Goal: Task Accomplishment & Management: Manage account settings

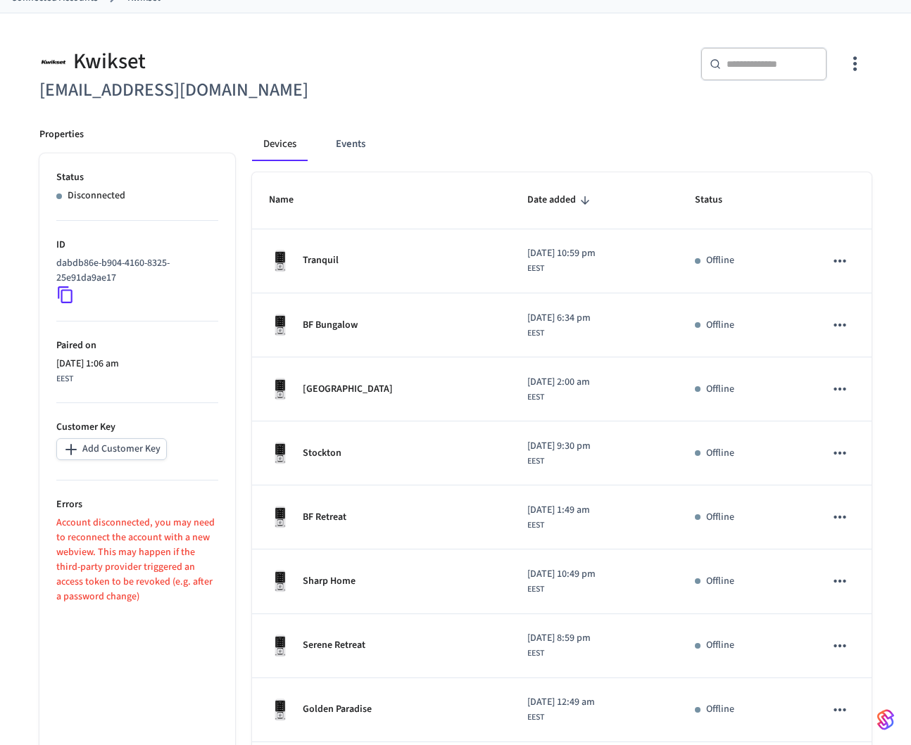
scroll to position [285, 0]
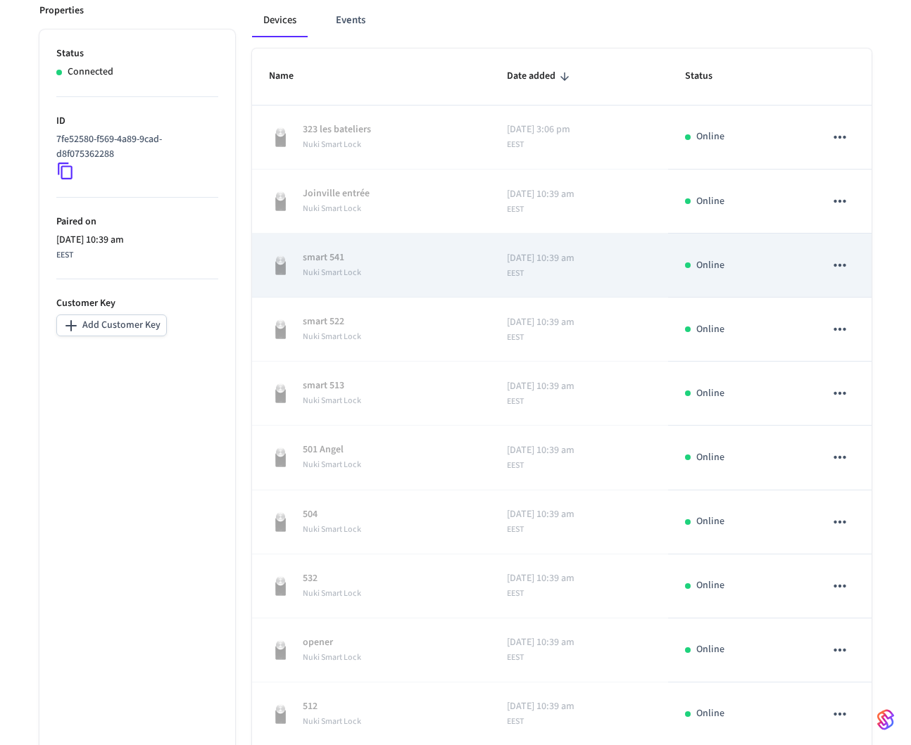
scroll to position [285, 0]
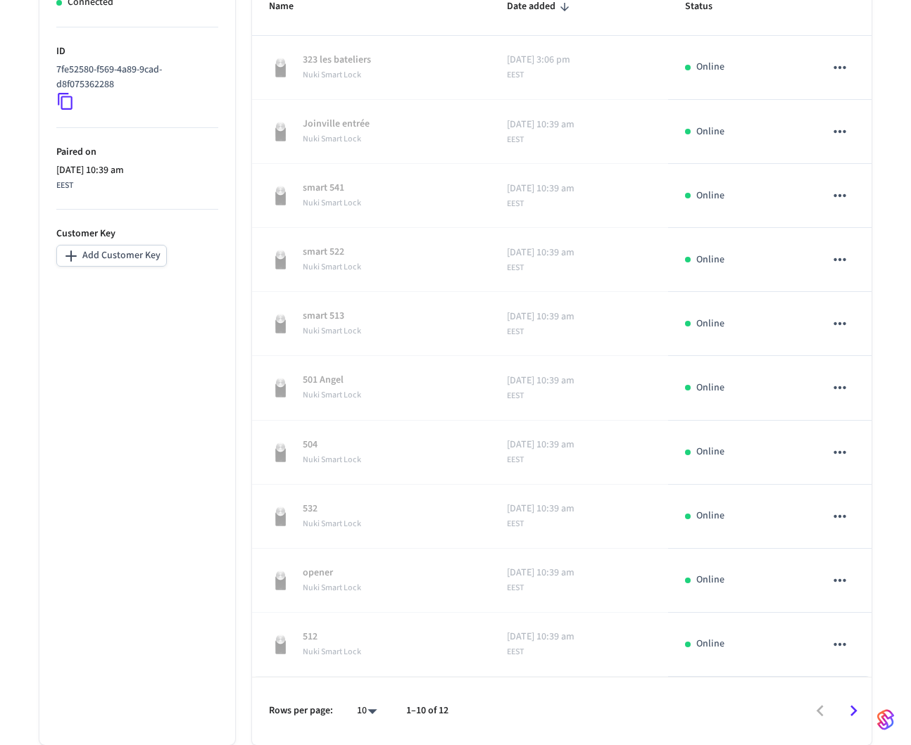
click at [374, 714] on body "Guesty Production Production Find by ID ⌘ K VY Devices ACS Systems Connected Ac…" at bounding box center [455, 231] width 911 height 1030
click at [363, 709] on li "All" at bounding box center [360, 703] width 37 height 37
type input "**"
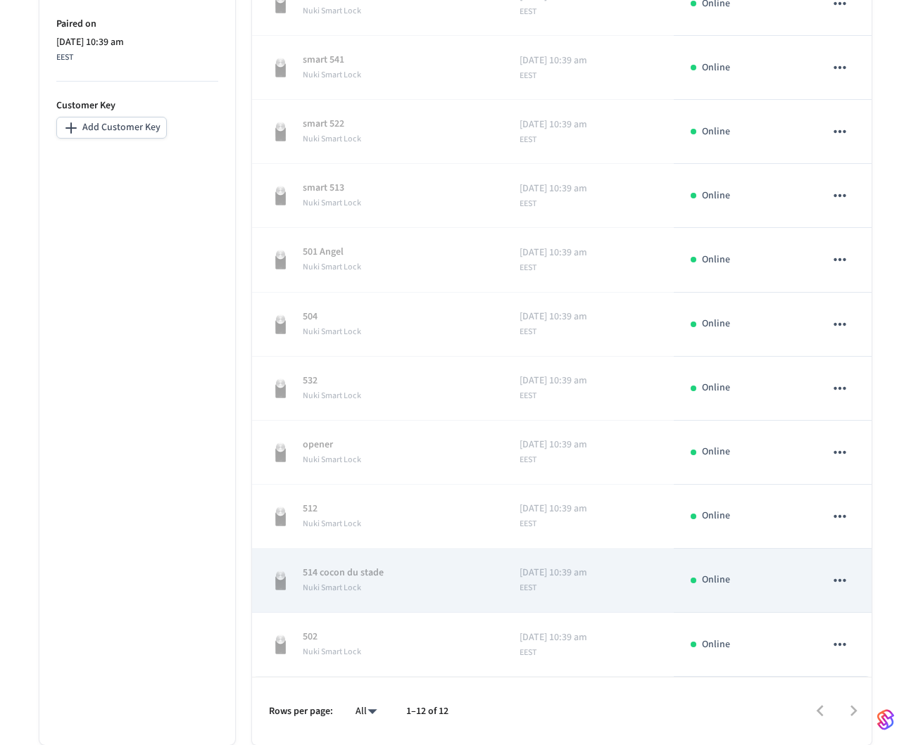
scroll to position [0, 0]
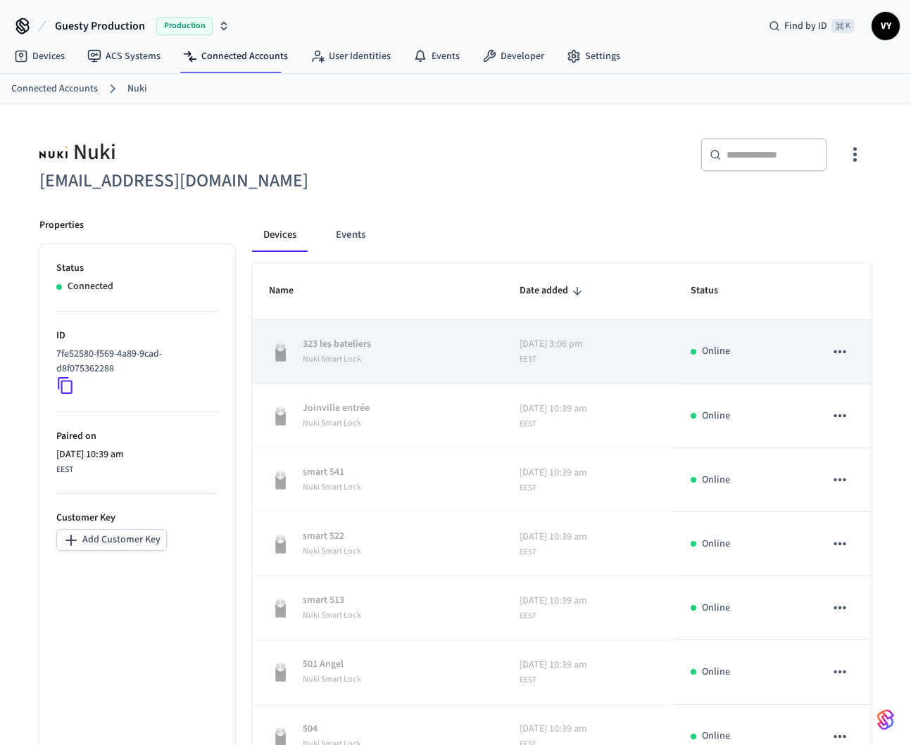
click at [560, 361] on div "[DATE] 3:06 pm EEST" at bounding box center [550, 351] width 63 height 29
click at [847, 352] on icon "sticky table" at bounding box center [839, 352] width 18 height 18
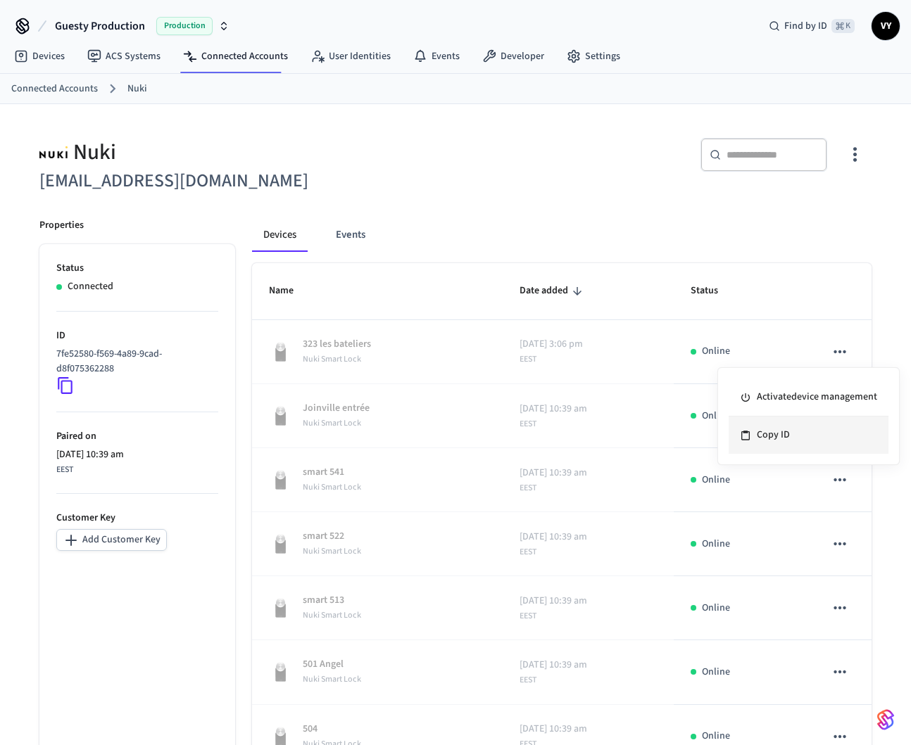
click at [771, 448] on li "Copy ID" at bounding box center [808, 435] width 160 height 37
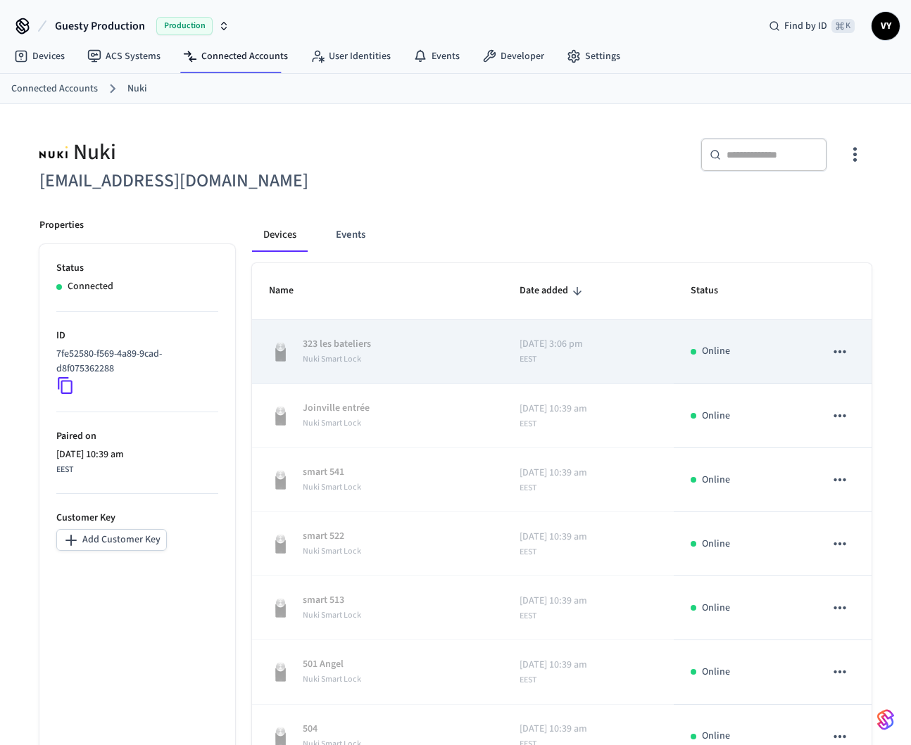
click at [572, 364] on div "[DATE] 3:06 pm EEST" at bounding box center [550, 351] width 63 height 29
click at [519, 362] on span "EEST" at bounding box center [527, 359] width 17 height 13
click at [840, 352] on icon "sticky table" at bounding box center [839, 351] width 12 height 3
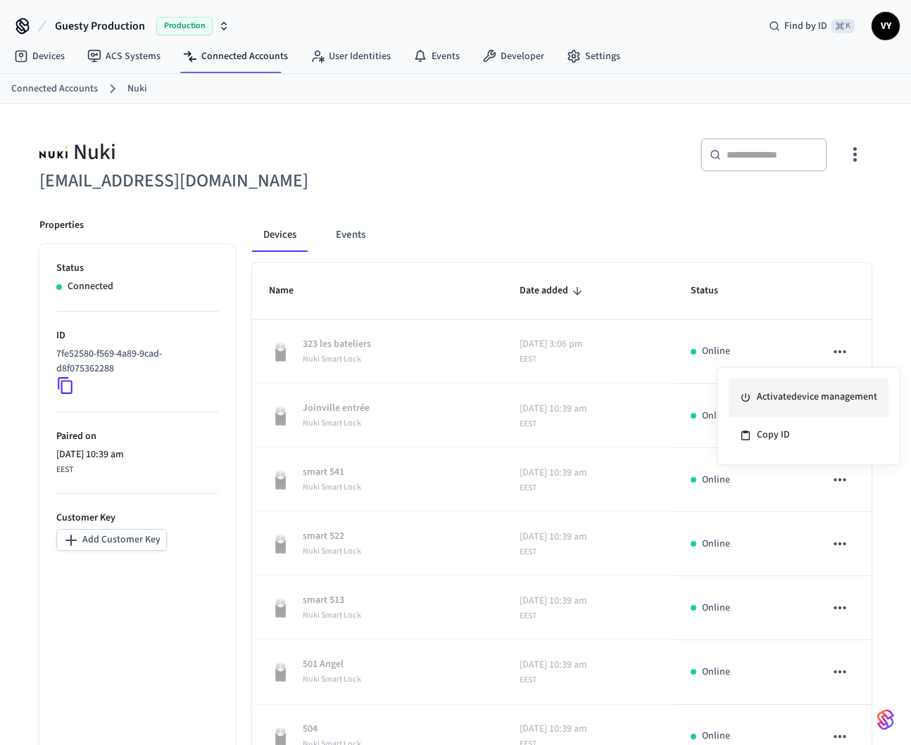
click at [811, 403] on li "Activate device management" at bounding box center [808, 398] width 160 height 38
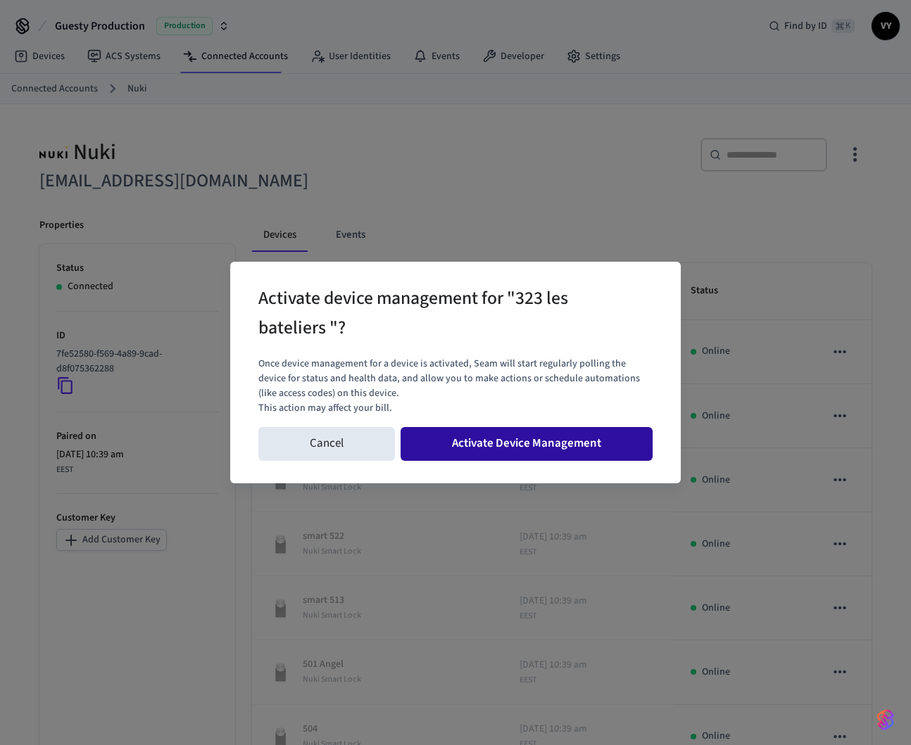
click at [596, 445] on button "Activate Device Management" at bounding box center [526, 444] width 252 height 34
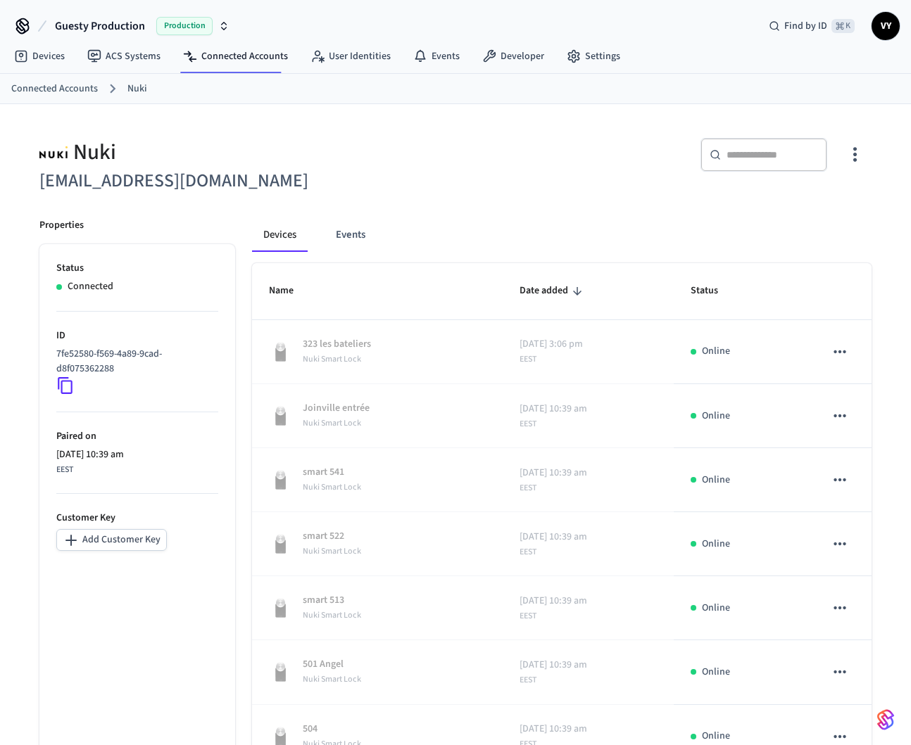
click at [880, 232] on div "Nuki [EMAIL_ADDRESS][DOMAIN_NAME] ​ ​ Properties Status Connected ID 7fe52580-f…" at bounding box center [455, 639] width 854 height 1037
click at [660, 220] on div "Devices Events" at bounding box center [562, 235] width 620 height 34
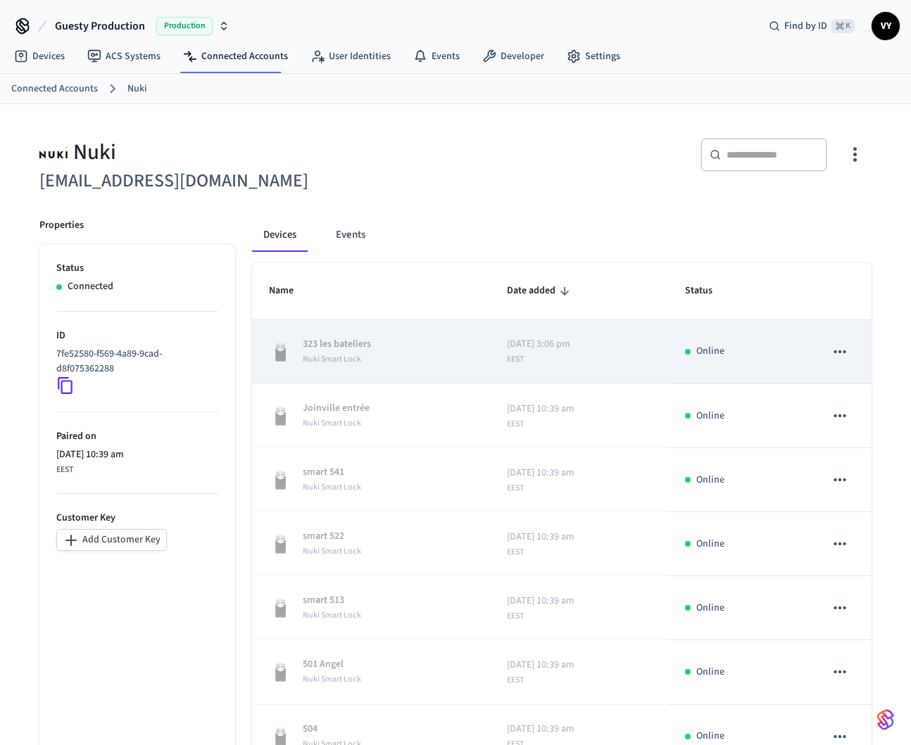
click at [835, 353] on icon "sticky table" at bounding box center [839, 351] width 12 height 3
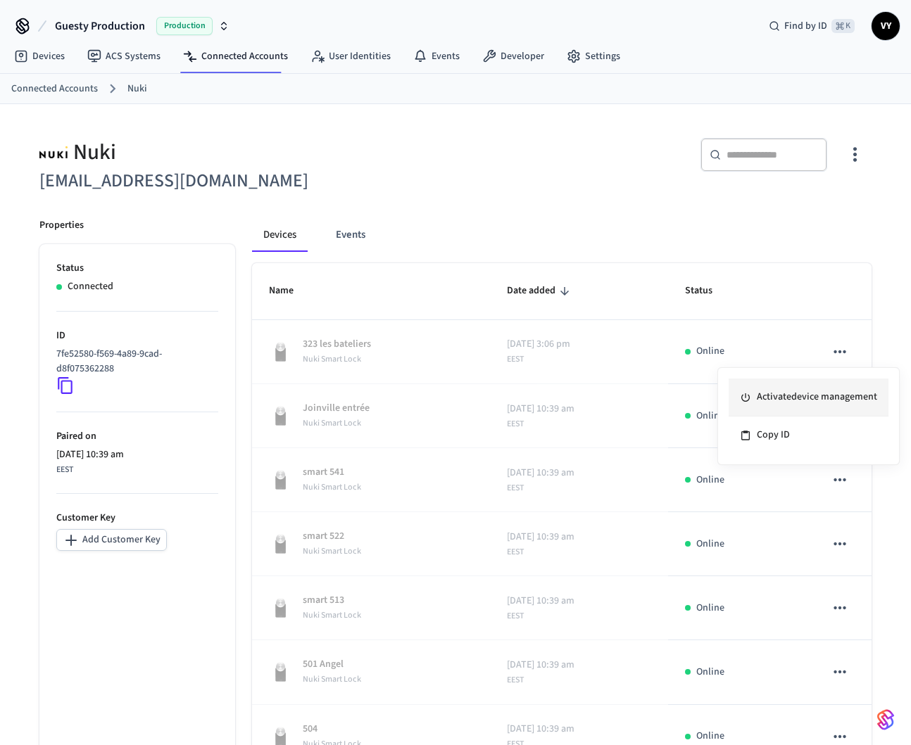
click at [815, 398] on li "Activate device management" at bounding box center [808, 398] width 160 height 38
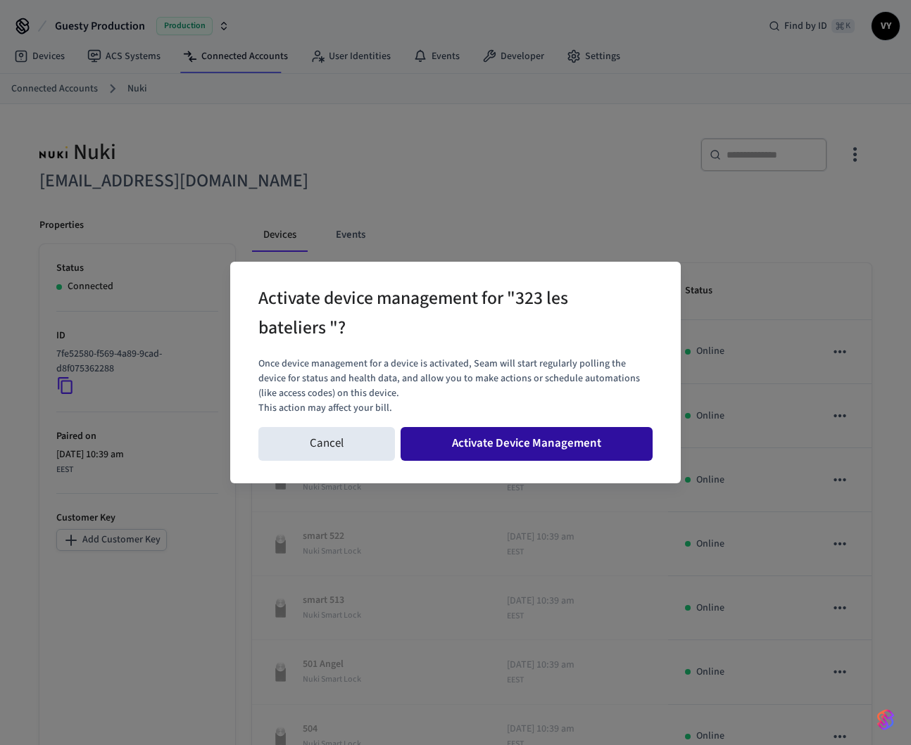
click at [548, 441] on button "Activate Device Management" at bounding box center [526, 444] width 252 height 34
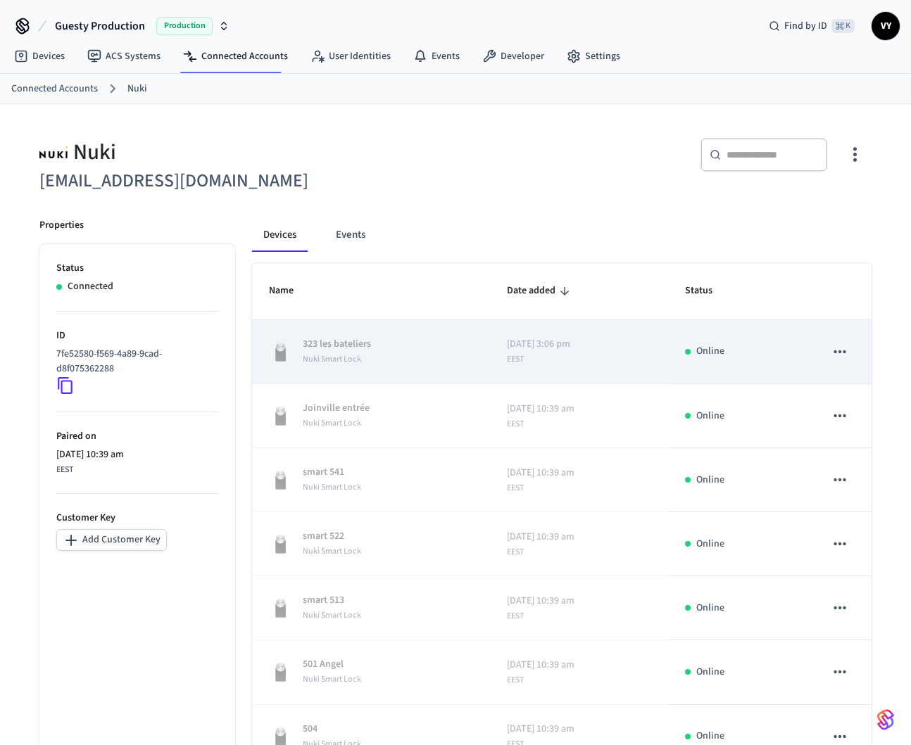
click at [847, 353] on icon "sticky table" at bounding box center [839, 352] width 18 height 18
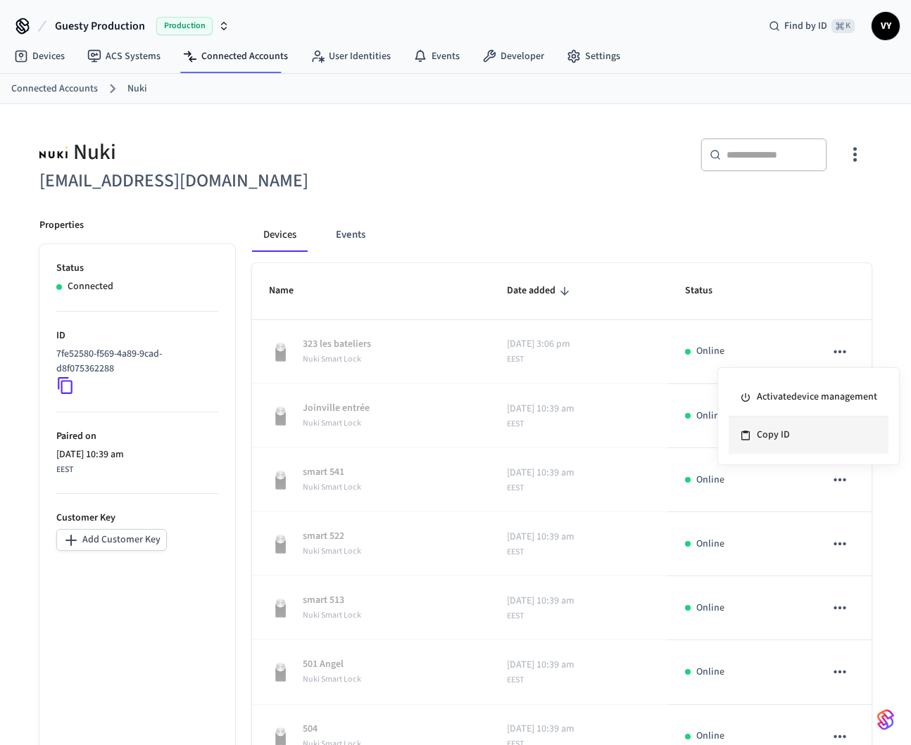
click at [772, 433] on li "Copy ID" at bounding box center [808, 435] width 160 height 37
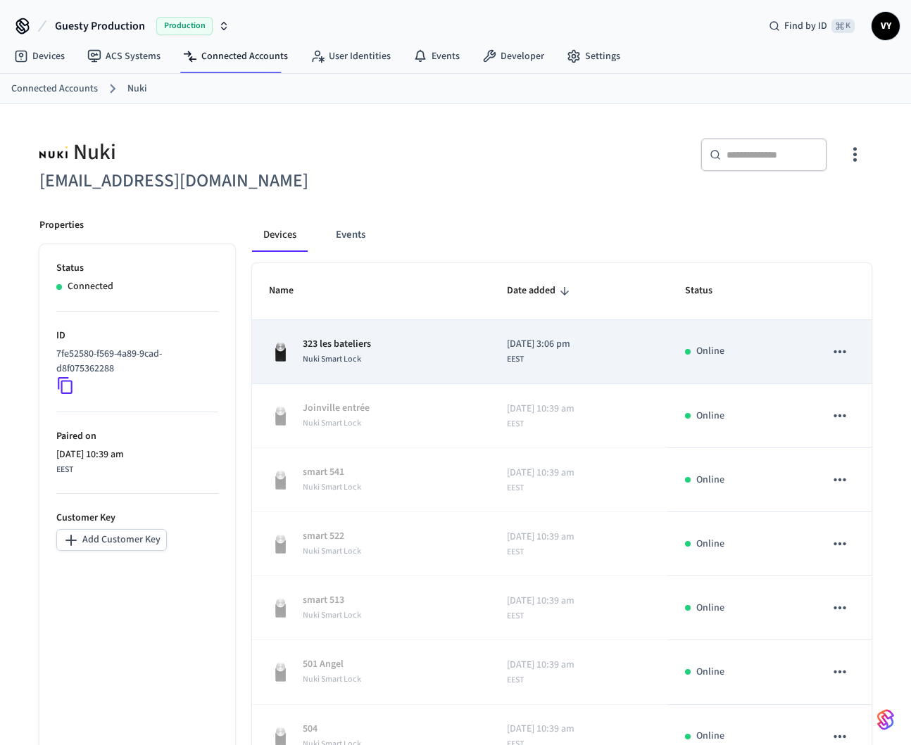
click at [837, 345] on icon "sticky table" at bounding box center [839, 352] width 18 height 18
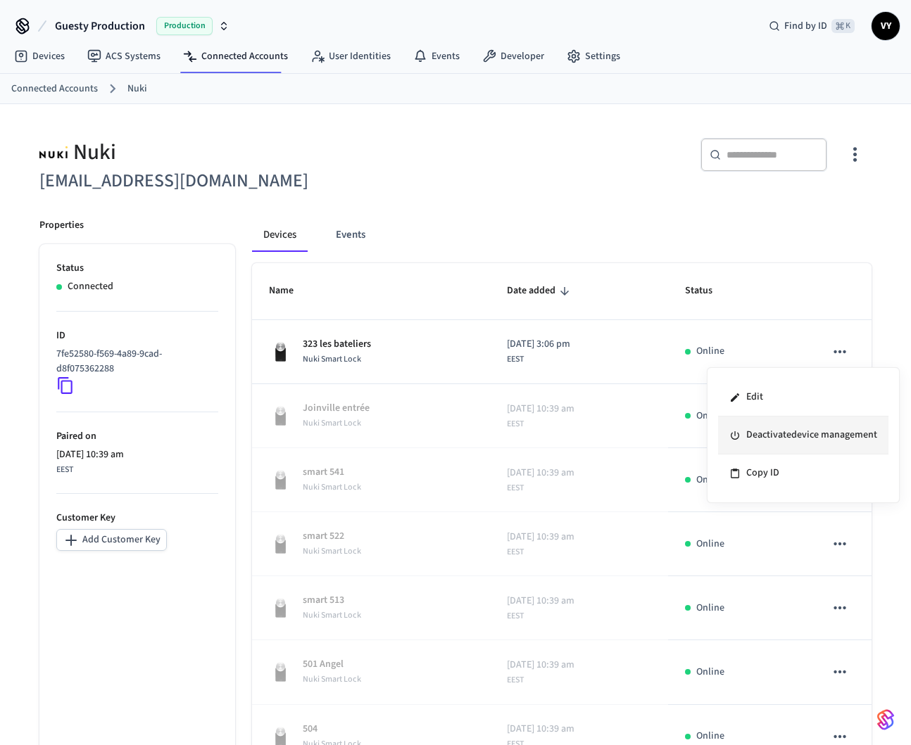
click at [800, 438] on li "Deactivate device management" at bounding box center [803, 436] width 170 height 38
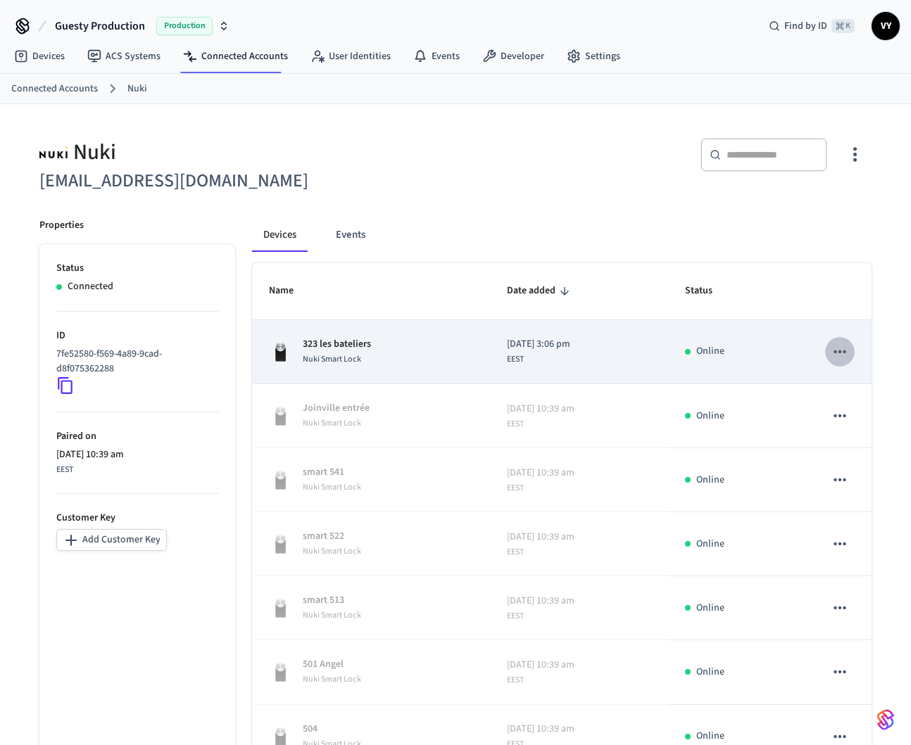
click at [837, 353] on icon "sticky table" at bounding box center [839, 352] width 18 height 18
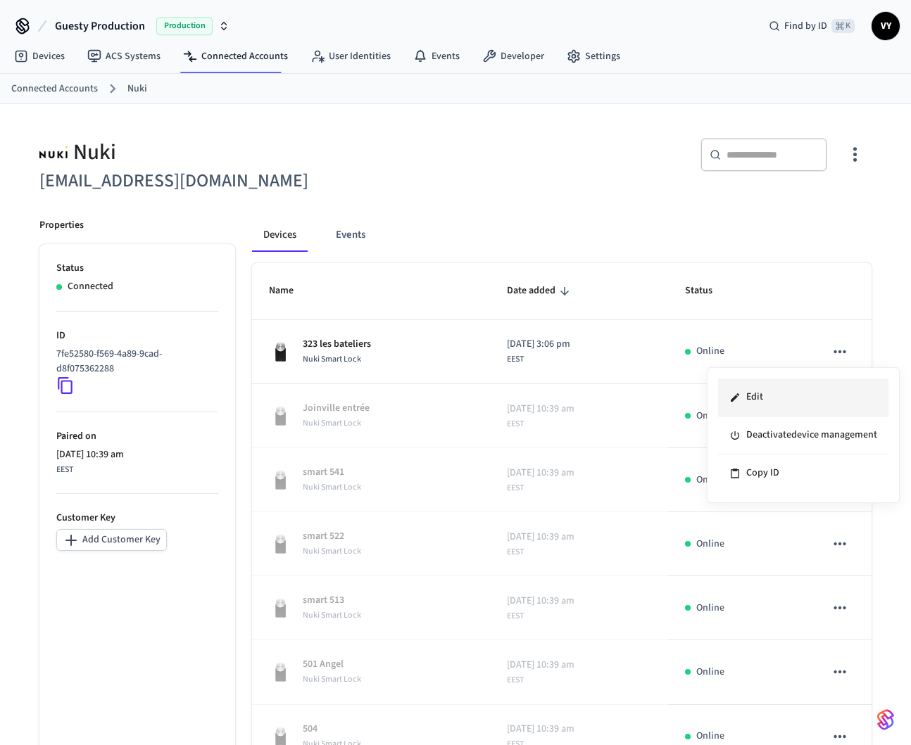
click at [772, 400] on li "Edit" at bounding box center [803, 398] width 170 height 38
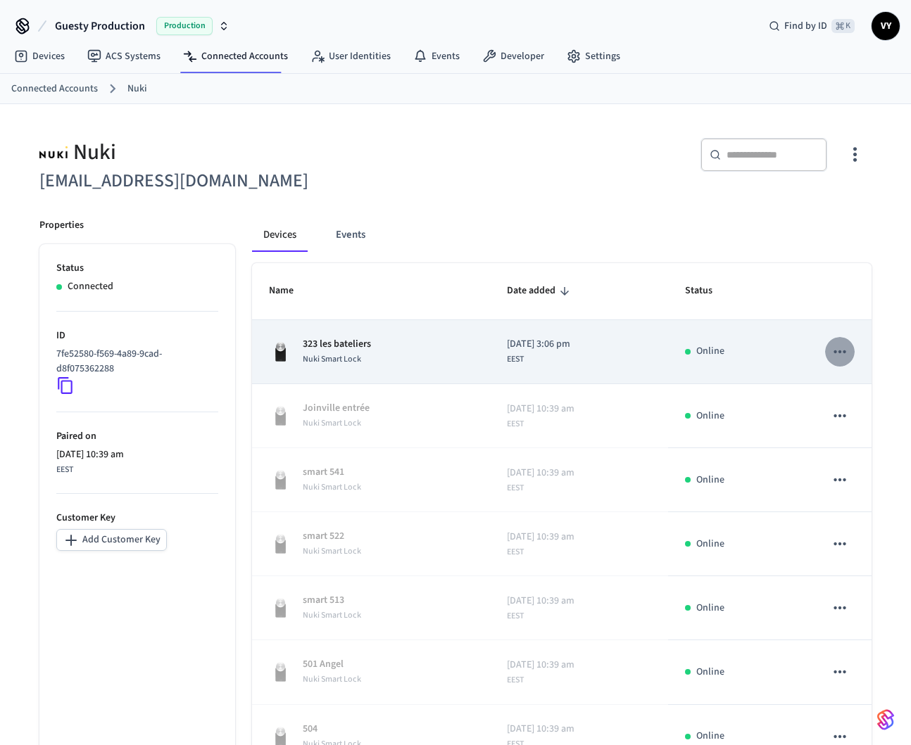
click at [839, 361] on icon "sticky table" at bounding box center [839, 352] width 18 height 18
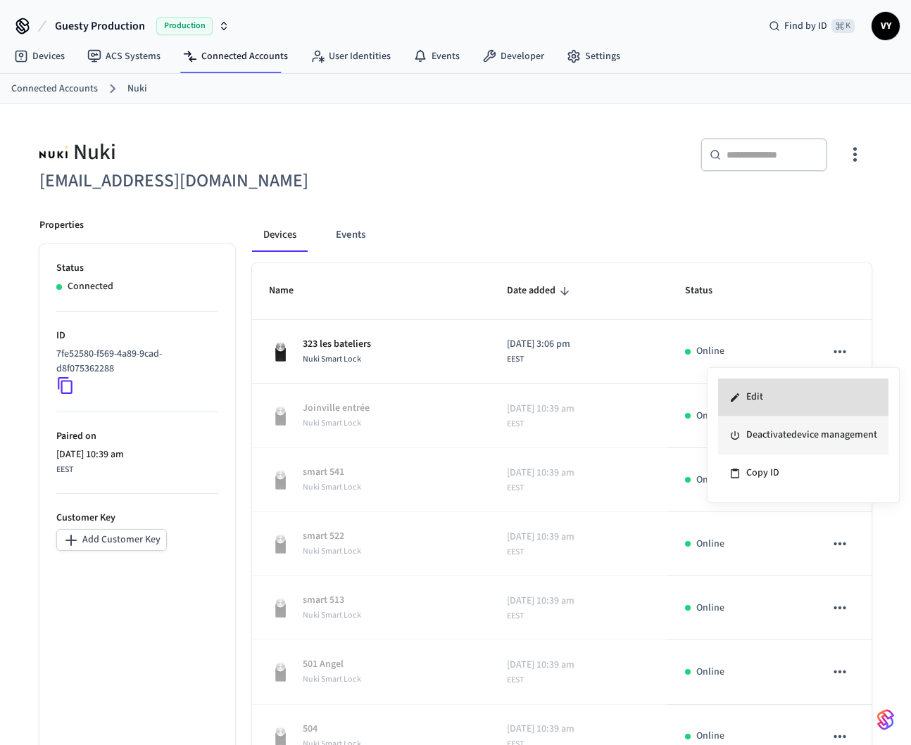
click at [782, 438] on li "Deactivate device management" at bounding box center [803, 436] width 170 height 38
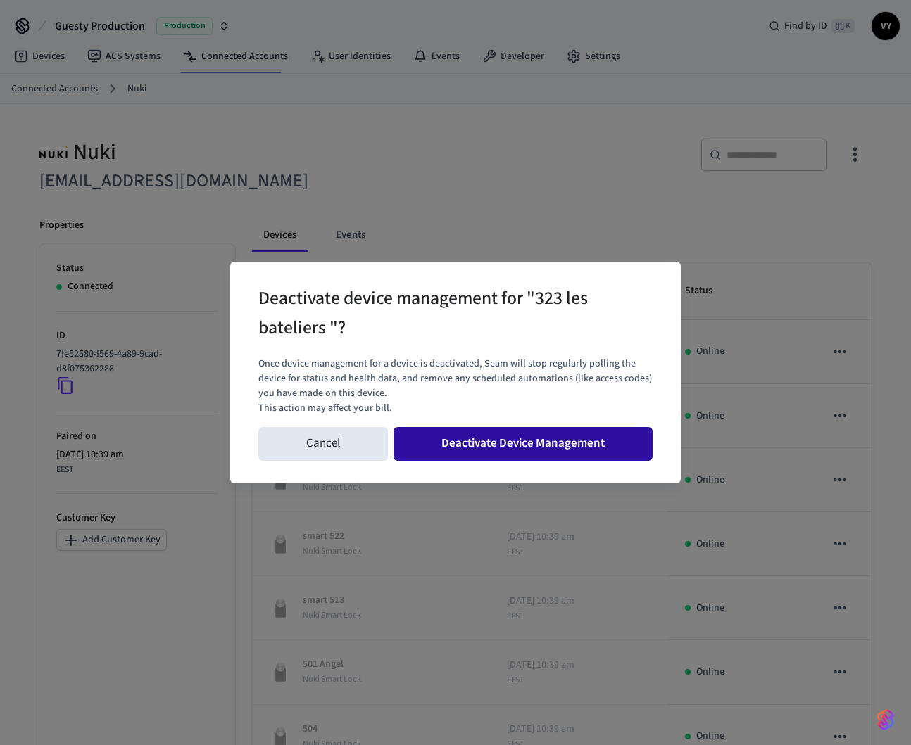
click at [588, 452] on button "Deactivate Device Management" at bounding box center [522, 444] width 259 height 34
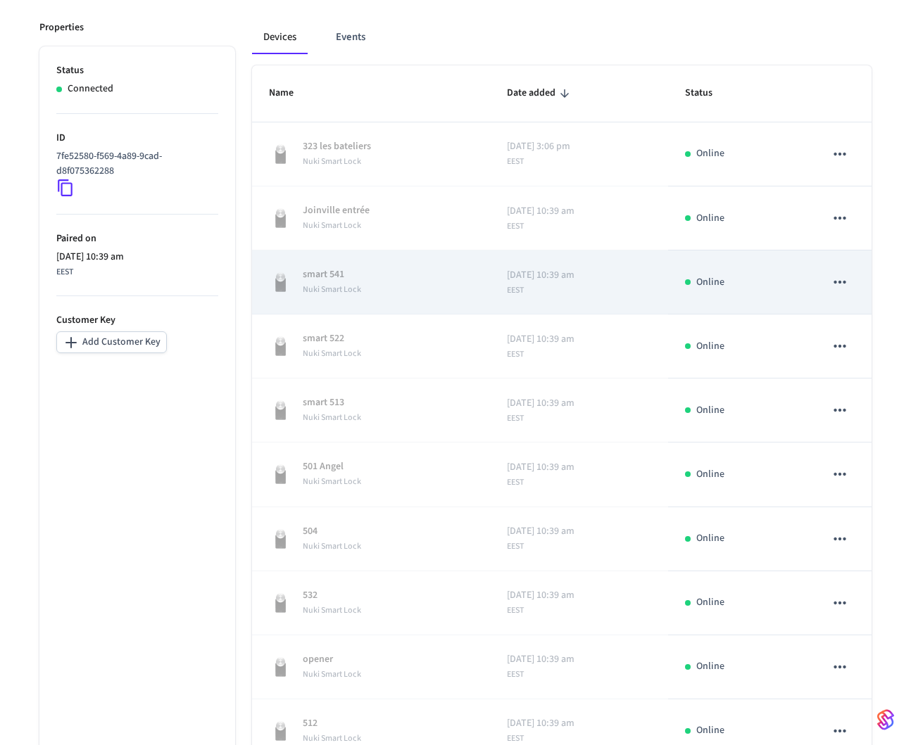
scroll to position [285, 0]
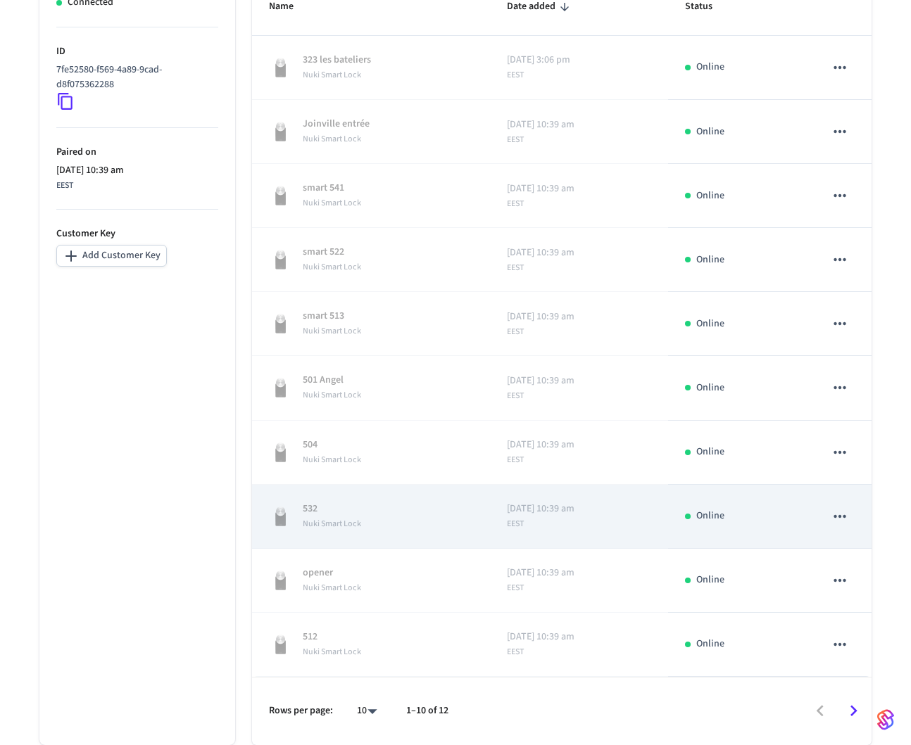
click at [832, 516] on icon "sticky table" at bounding box center [839, 516] width 18 height 18
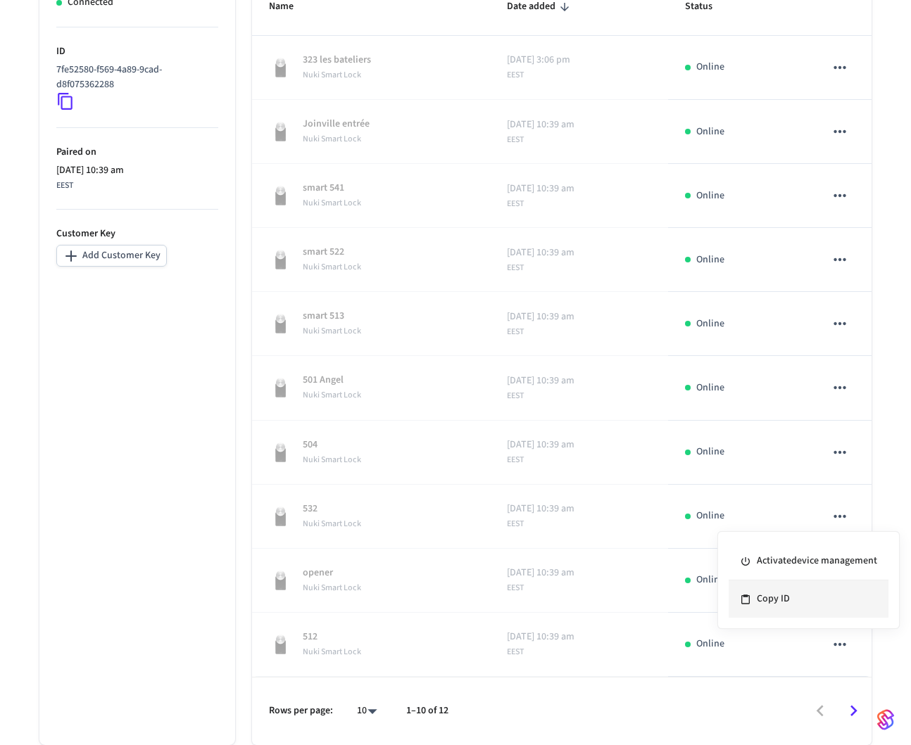
click at [784, 600] on li "Copy ID" at bounding box center [808, 599] width 160 height 37
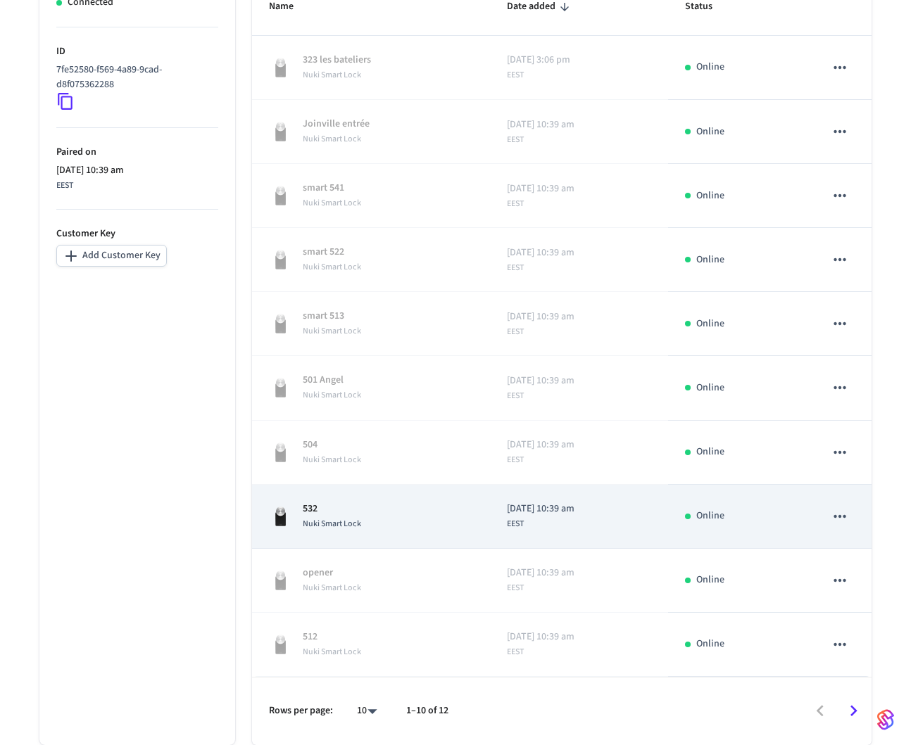
click at [839, 521] on icon "sticky table" at bounding box center [839, 516] width 18 height 18
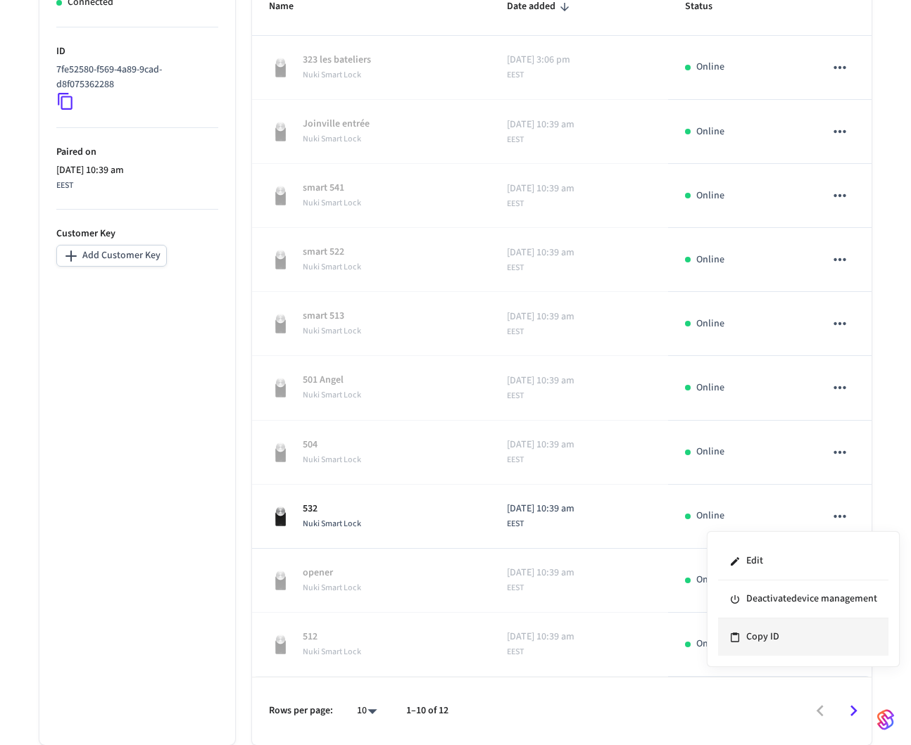
click at [764, 639] on li "Copy ID" at bounding box center [803, 637] width 170 height 37
click at [371, 712] on body "Guesty Production Production Find by ID ⌘ K VY Devices ACS Systems Connected Ac…" at bounding box center [455, 231] width 911 height 1030
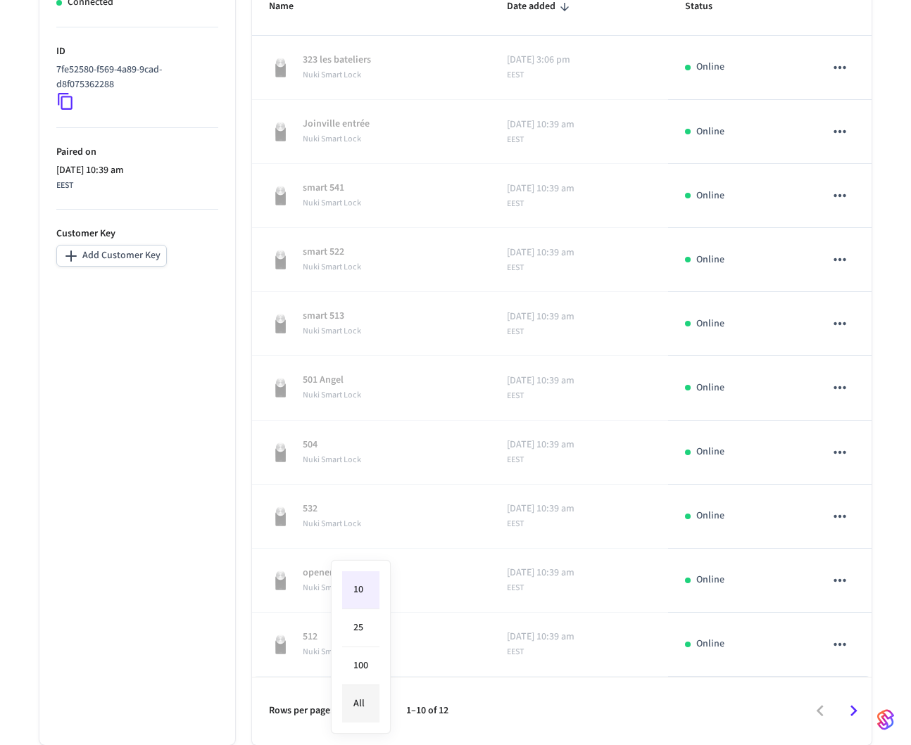
click at [365, 712] on li "All" at bounding box center [360, 703] width 37 height 37
type input "**"
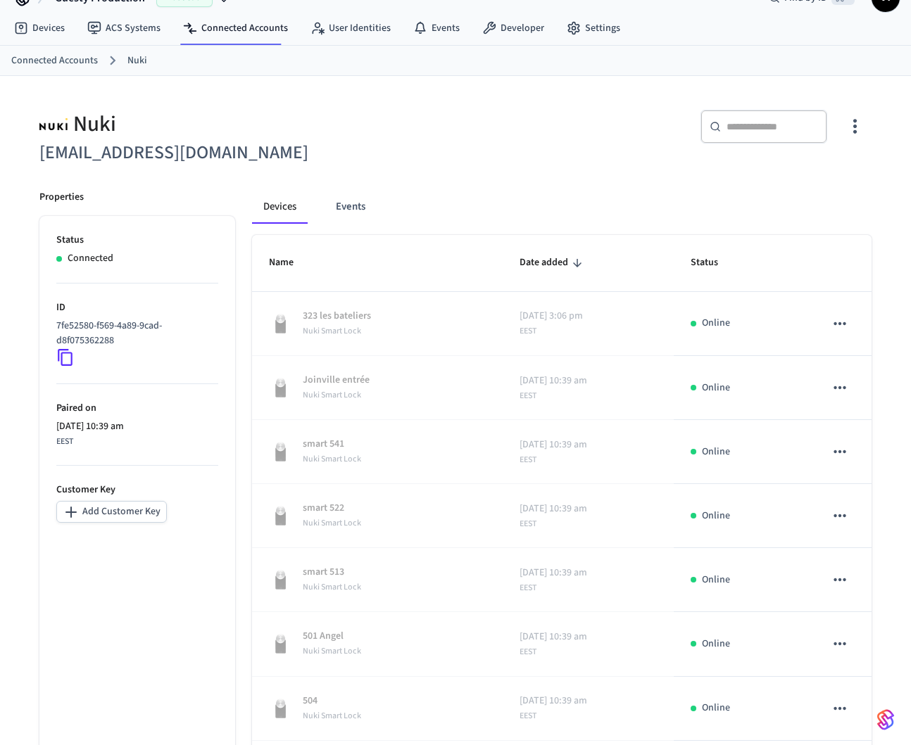
scroll to position [0, 0]
